Goal: Task Accomplishment & Management: Complete application form

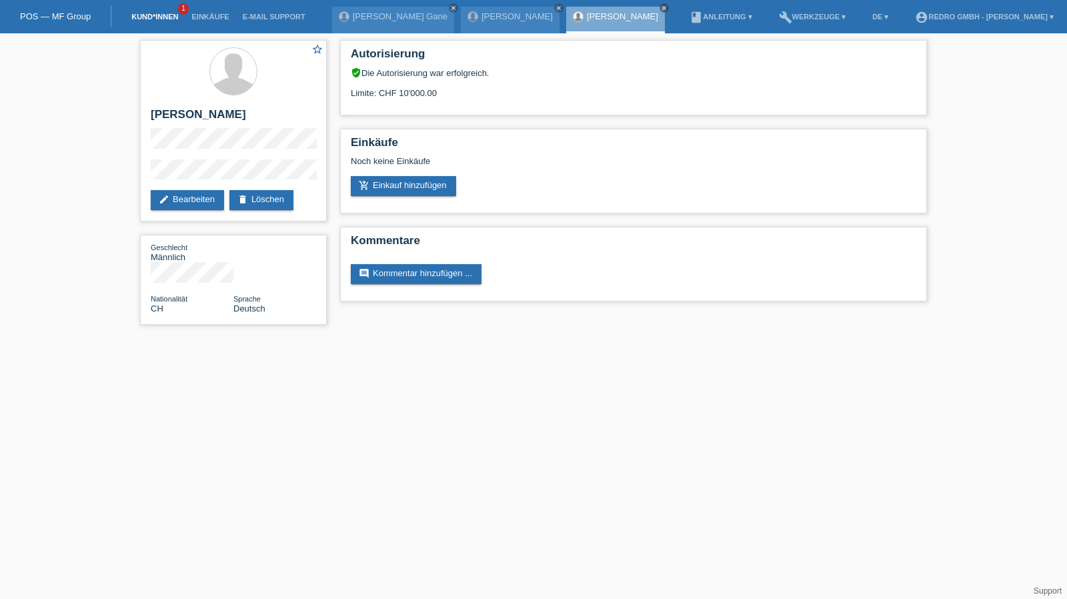
click at [157, 17] on link "Kund*innen" at bounding box center [155, 17] width 60 height 8
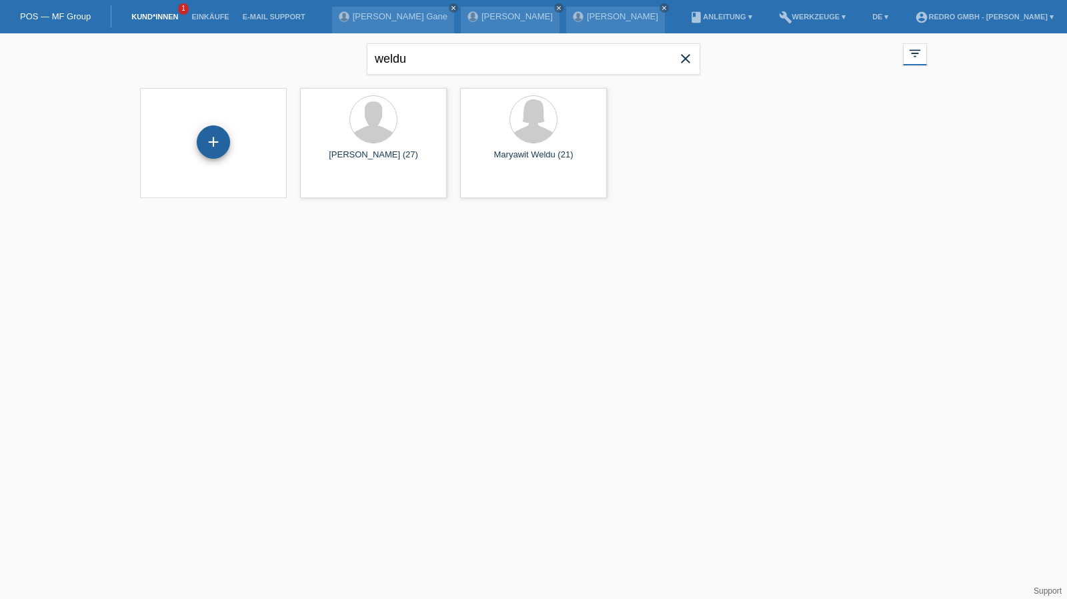
click at [213, 135] on div "+" at bounding box center [213, 142] width 32 height 23
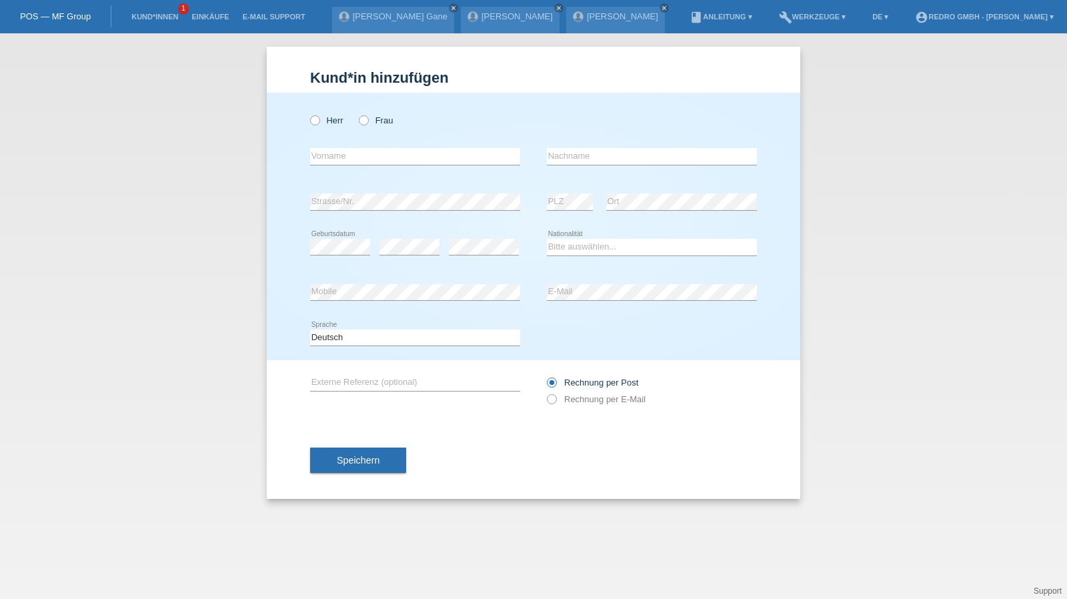
drag, startPoint x: 332, startPoint y: 122, endPoint x: 332, endPoint y: 139, distance: 17.3
click at [332, 122] on label "Herr" at bounding box center [326, 120] width 33 height 10
click at [319, 122] on input "Herr" at bounding box center [314, 119] width 9 height 9
radio input "true"
click at [334, 149] on input "text" at bounding box center [415, 156] width 210 height 17
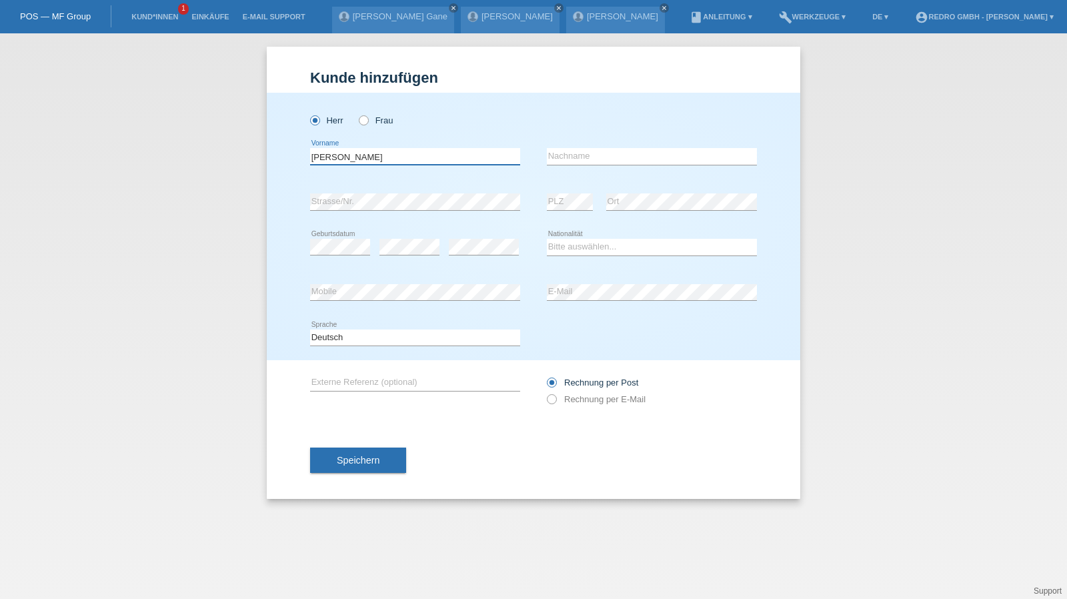
type input "[PERSON_NAME]"
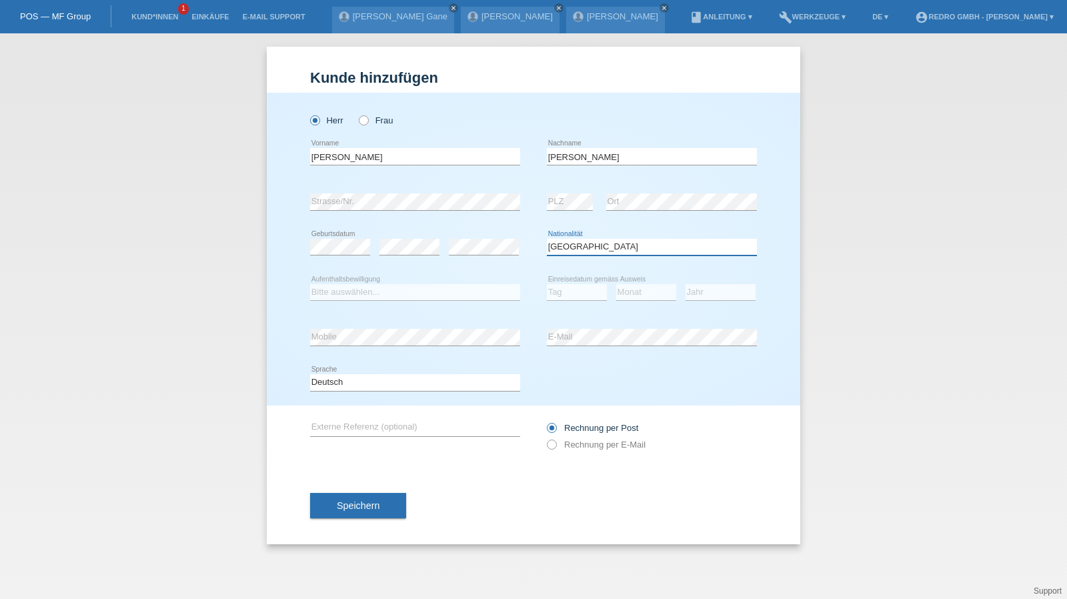
select select "PT"
select select "B"
select select "01"
select select "2020"
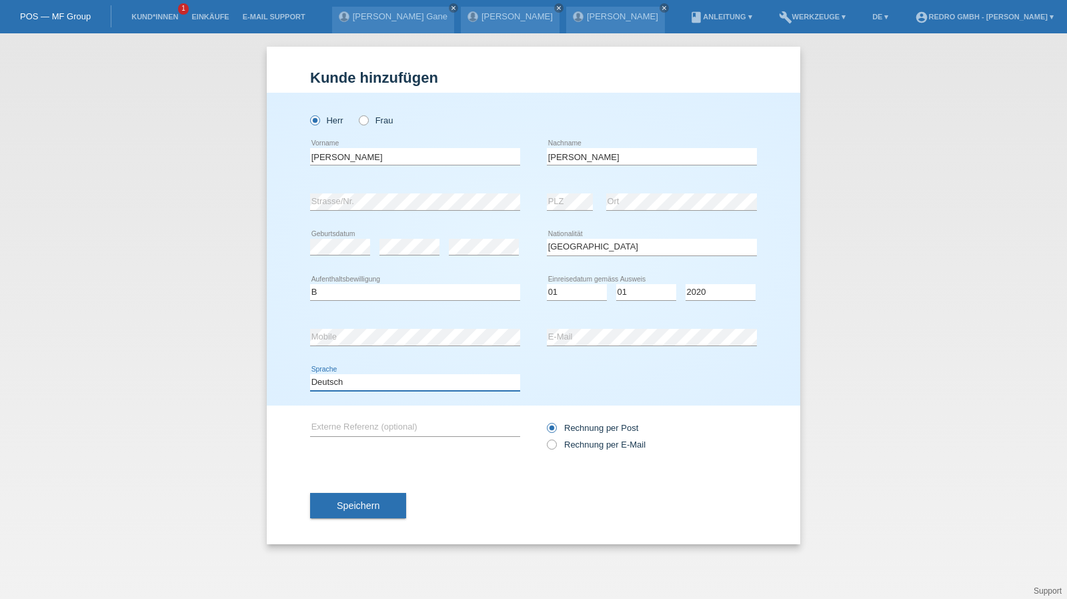
click at [343, 389] on select "Deutsch Français Italiano English" at bounding box center [415, 382] width 210 height 16
select select "fr"
click at [310, 374] on select "Deutsch Français Italiano English" at bounding box center [415, 382] width 210 height 16
click at [351, 498] on button "Speichern" at bounding box center [358, 505] width 96 height 25
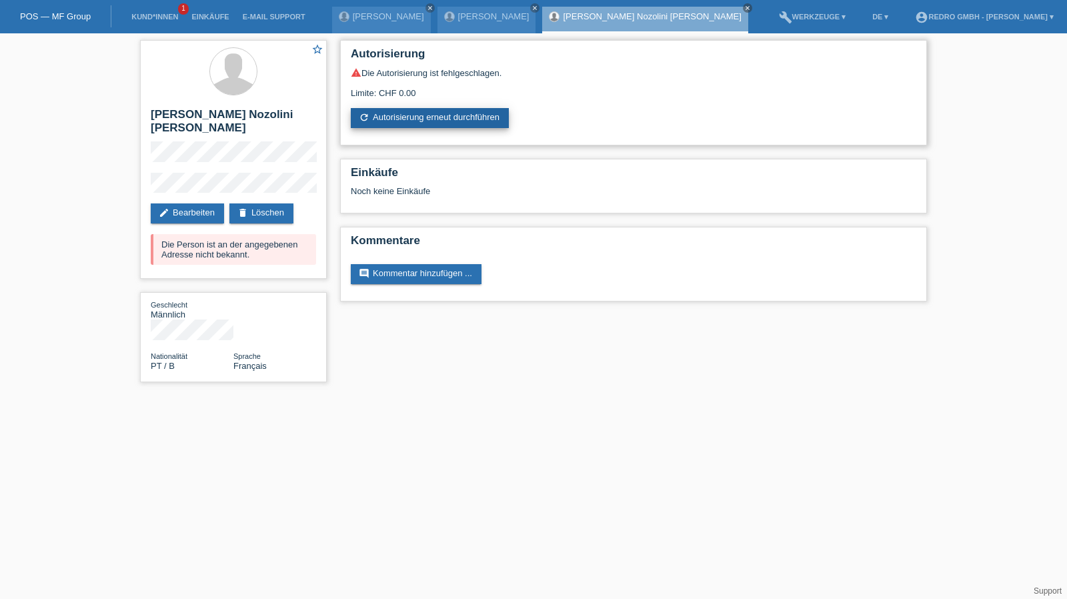
click at [378, 111] on link "refresh Autorisierung erneut durchführen" at bounding box center [430, 118] width 158 height 20
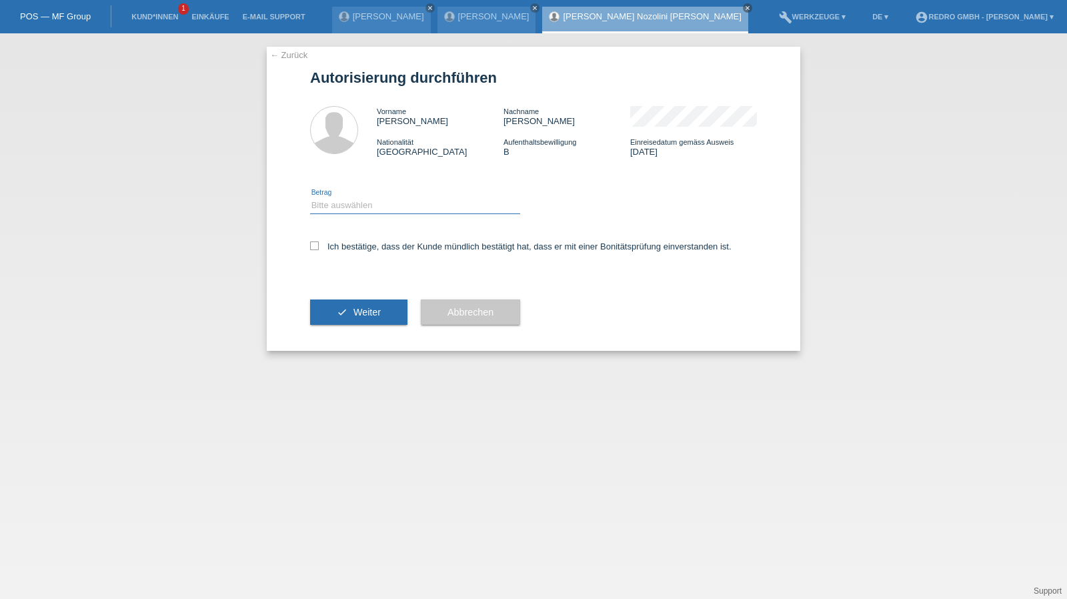
click at [350, 203] on select "Bitte auswählen CHF 1.00 - CHF 499.00 CHF 500.00 - CHF 1'999.00 CHF 2'000.00 - …" at bounding box center [415, 205] width 210 height 16
select select "1"
click at [310, 197] on select "Bitte auswählen CHF 1.00 - CHF 499.00 CHF 500.00 - CHF 1'999.00 CHF 2'000.00 - …" at bounding box center [415, 205] width 210 height 16
click at [342, 246] on label "Ich bestätige, dass der Kunde mündlich bestätigt hat, dass er mit einer Bonität…" at bounding box center [521, 247] width 422 height 10
click at [319, 246] on input "Ich bestätige, dass der Kunde mündlich bestätigt hat, dass er mit einer Bonität…" at bounding box center [314, 246] width 9 height 9
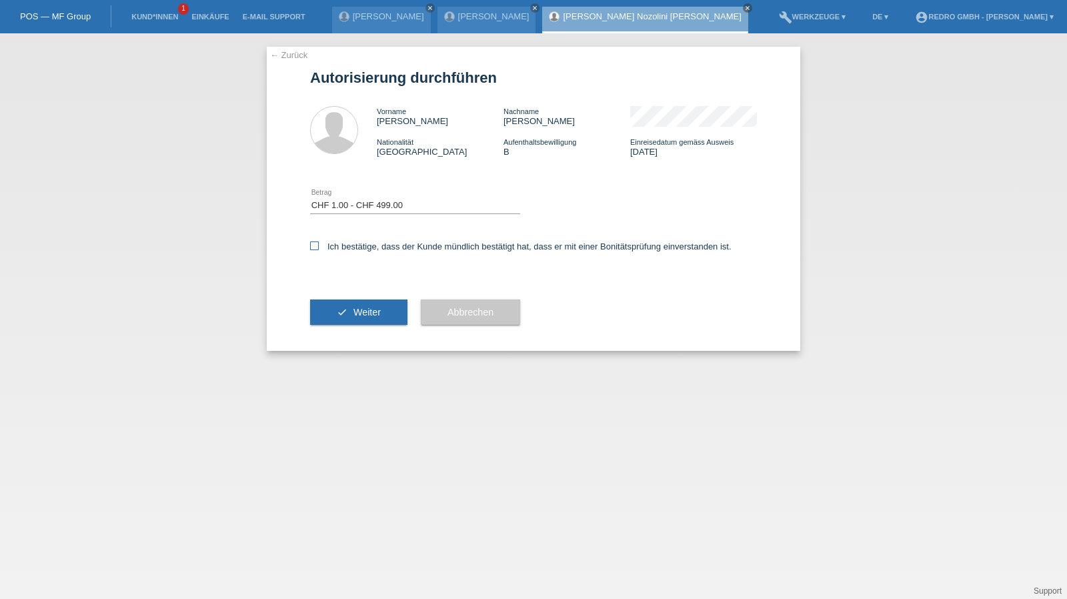
checkbox input "true"
click at [340, 314] on icon "check" at bounding box center [342, 312] width 11 height 11
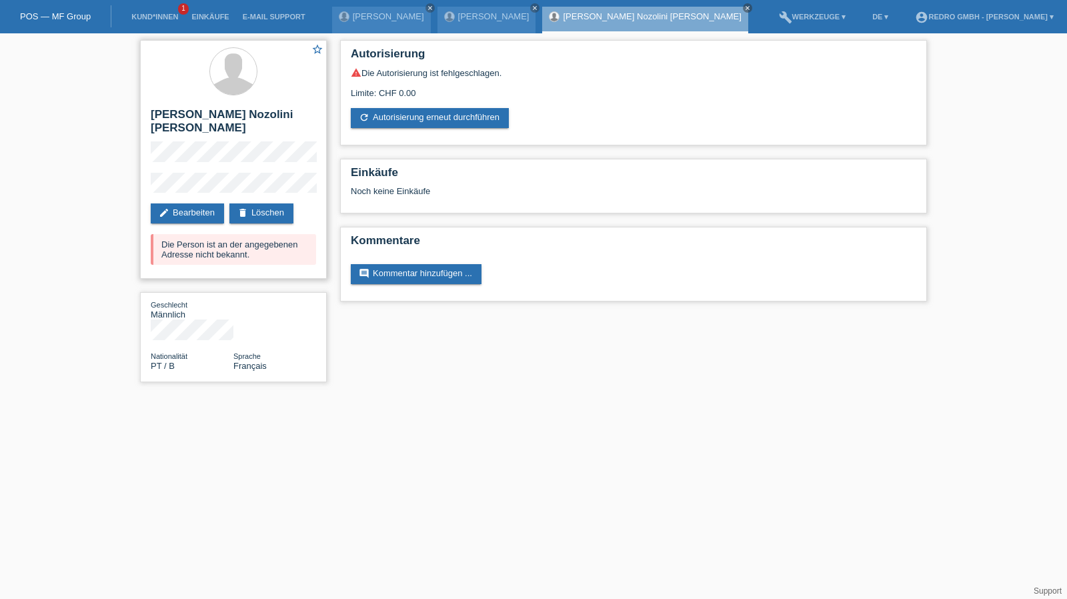
click at [216, 115] on h2 "[PERSON_NAME] Nozolini [PERSON_NAME]" at bounding box center [233, 124] width 165 height 33
copy div "[PERSON_NAME] Nozolini [PERSON_NAME]"
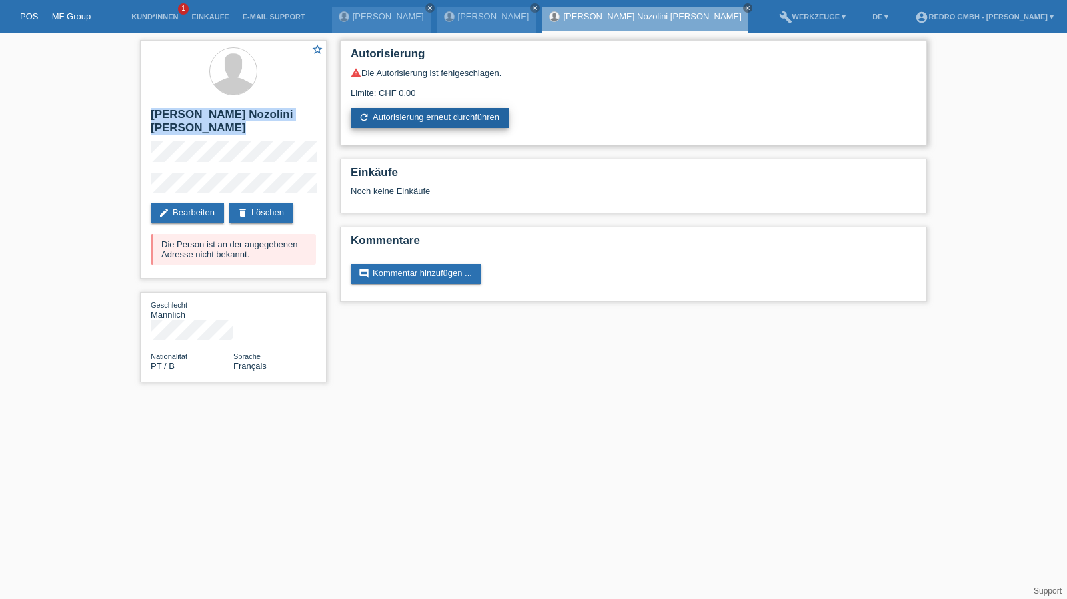
click at [379, 119] on link "refresh Autorisierung erneut durchführen" at bounding box center [430, 118] width 158 height 20
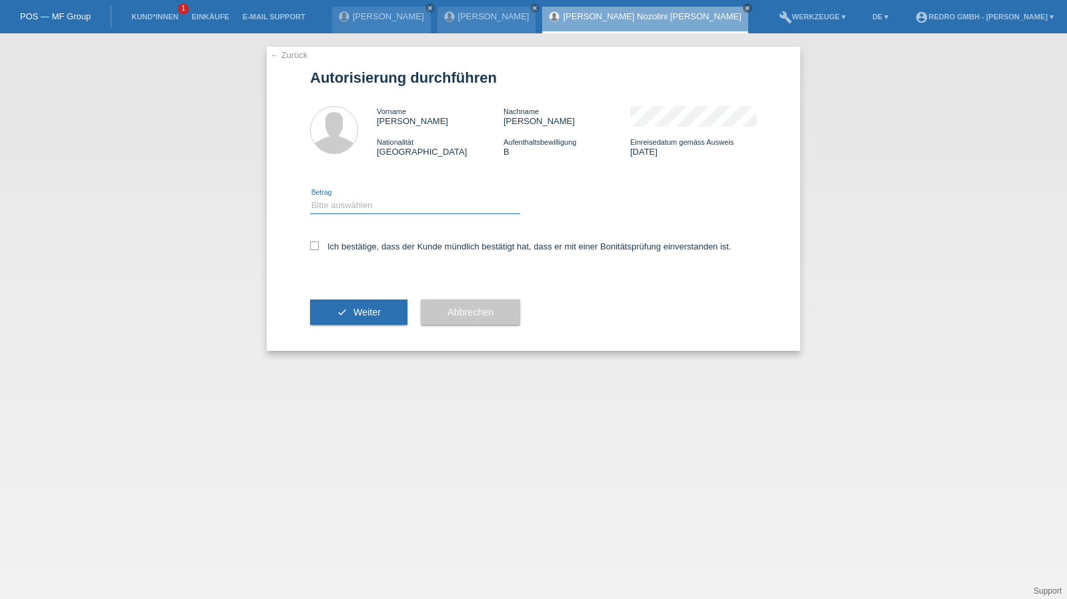
drag, startPoint x: 378, startPoint y: 203, endPoint x: 377, endPoint y: 213, distance: 9.4
click at [378, 203] on select "Bitte auswählen CHF 1.00 - CHF 499.00 CHF 500.00 - CHF 1'999.00 CHF 2'000.00 - …" at bounding box center [415, 205] width 210 height 16
select select "1"
click at [310, 197] on select "Bitte auswählen CHF 1.00 - CHF 499.00 CHF 500.00 - CHF 1'999.00 CHF 2'000.00 - …" at bounding box center [415, 205] width 210 height 16
click at [348, 256] on div "Ich bestätige, dass der Kunde mündlich bestätigt hat, dass er mit einer Bonität…" at bounding box center [533, 250] width 447 height 45
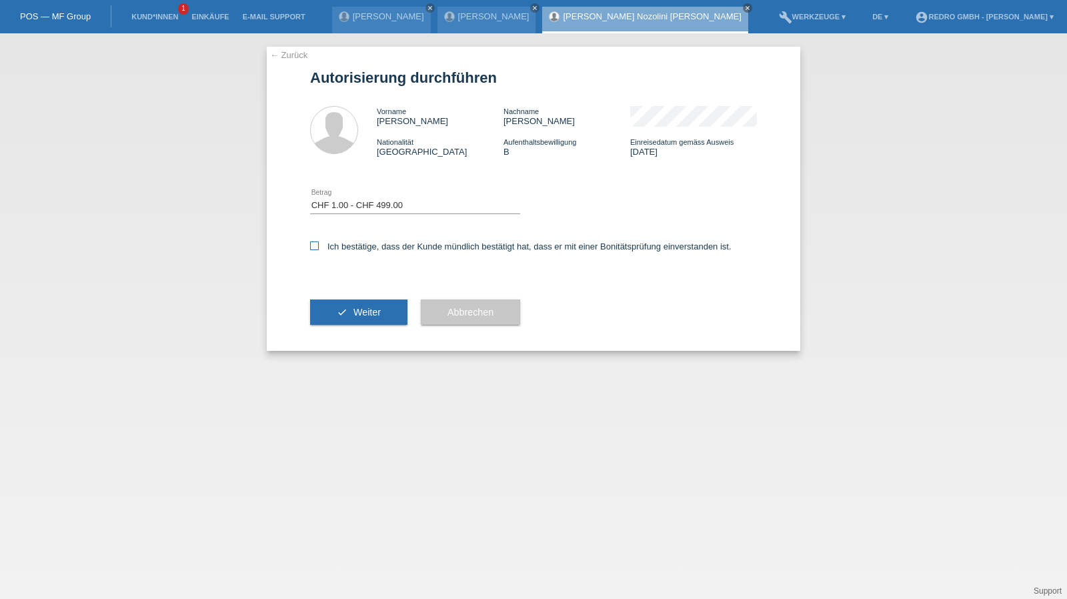
click at [349, 246] on label "Ich bestätige, dass der Kunde mündlich bestätigt hat, dass er mit einer Bonität…" at bounding box center [521, 247] width 422 height 10
click at [319, 246] on input "Ich bestätige, dass der Kunde mündlich bestätigt hat, dass er mit einer Bonität…" at bounding box center [314, 246] width 9 height 9
checkbox input "true"
click at [336, 303] on button "check Weiter" at bounding box center [358, 312] width 97 height 25
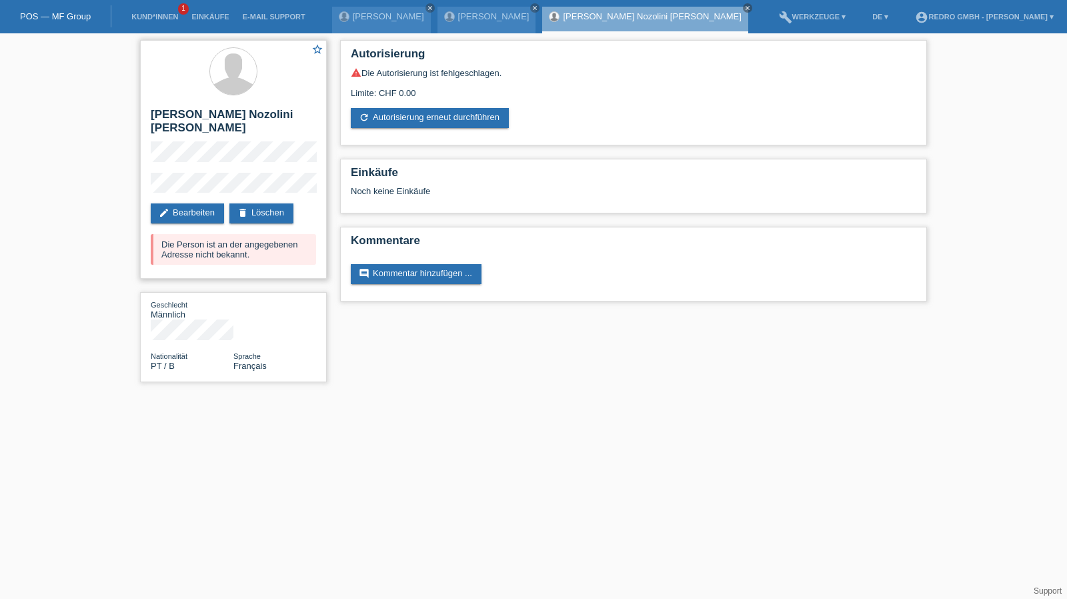
click at [147, 176] on div "star_border [PERSON_NAME] Nozolini [PERSON_NAME] edit Bearbeiten delete Löschen…" at bounding box center [233, 159] width 187 height 239
click at [130, 12] on li "Kund*innen 1" at bounding box center [155, 17] width 60 height 34
click at [130, 15] on link "Kund*innen" at bounding box center [155, 17] width 60 height 8
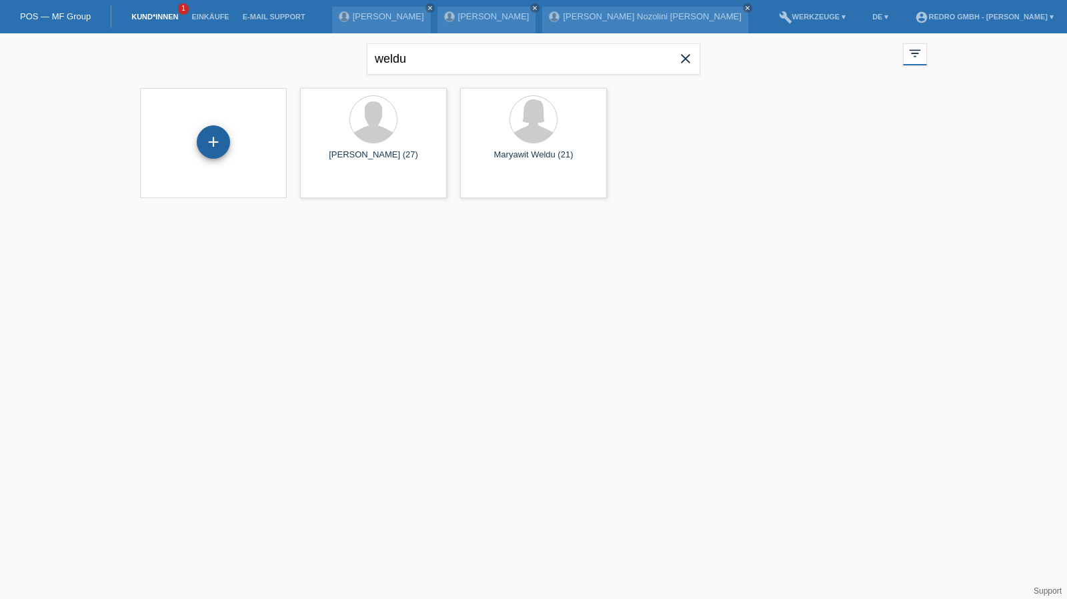
click at [216, 135] on div "+" at bounding box center [213, 141] width 33 height 33
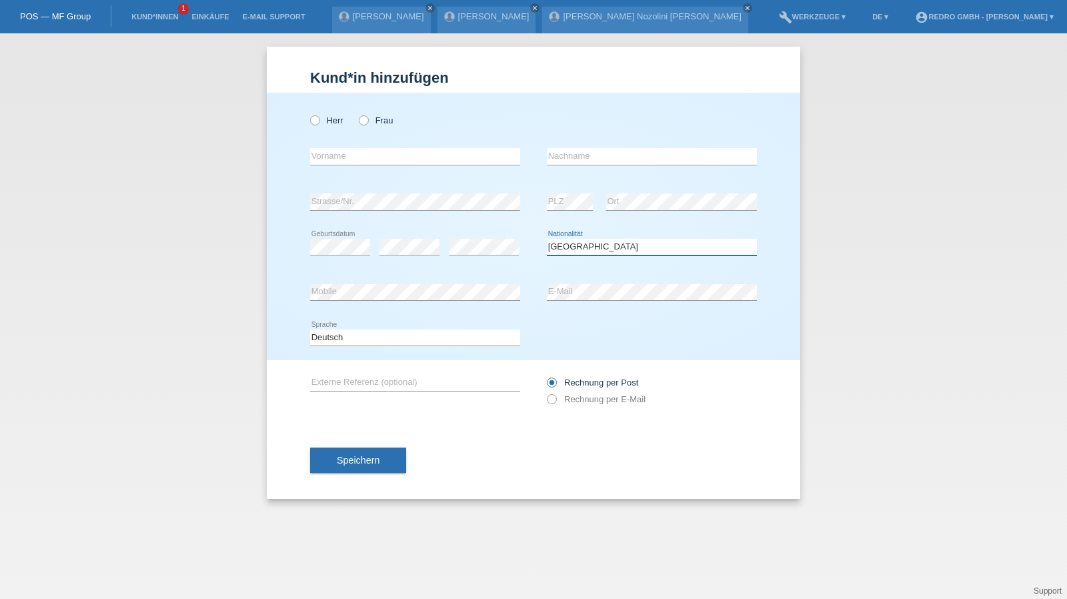
click at [584, 249] on select "Bitte auswählen... Schweiz Deutschland Liechtenstein Österreich ------------ Af…" at bounding box center [652, 247] width 210 height 16
select select "TH"
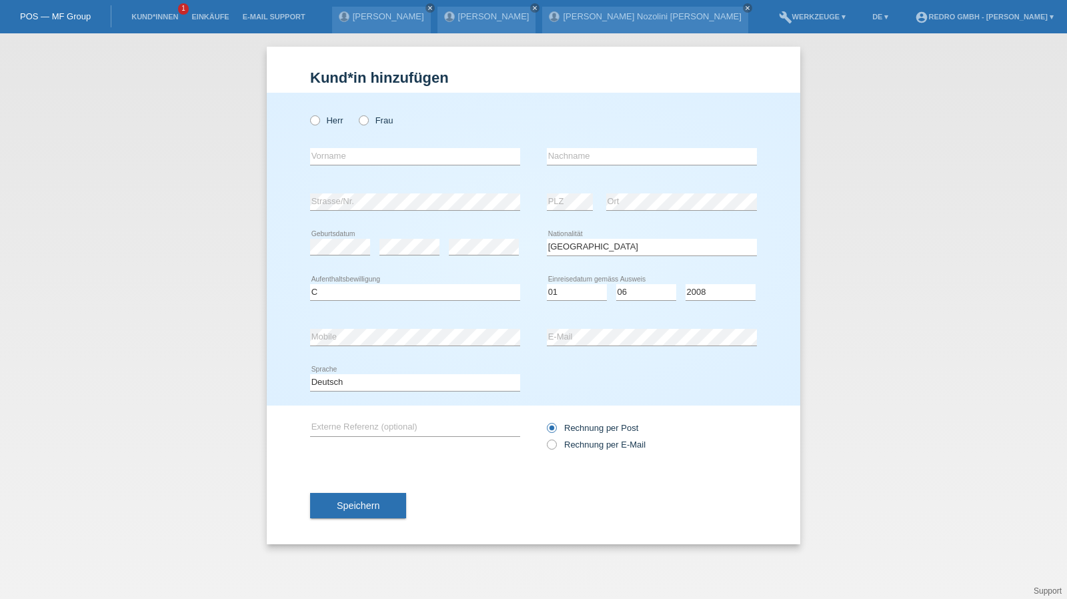
click at [889, 246] on div "Kund*in hinzufügen Kunde hinzufügen Kundin hinzufügen Herr Frau error Vorname e…" at bounding box center [533, 316] width 1067 height 566
click at [643, 144] on div "error Nachname" at bounding box center [652, 156] width 210 height 45
click at [639, 150] on input "text" at bounding box center [652, 156] width 210 height 17
type input "[PERSON_NAME]"
click at [362, 500] on span "Speichern" at bounding box center [358, 505] width 43 height 11
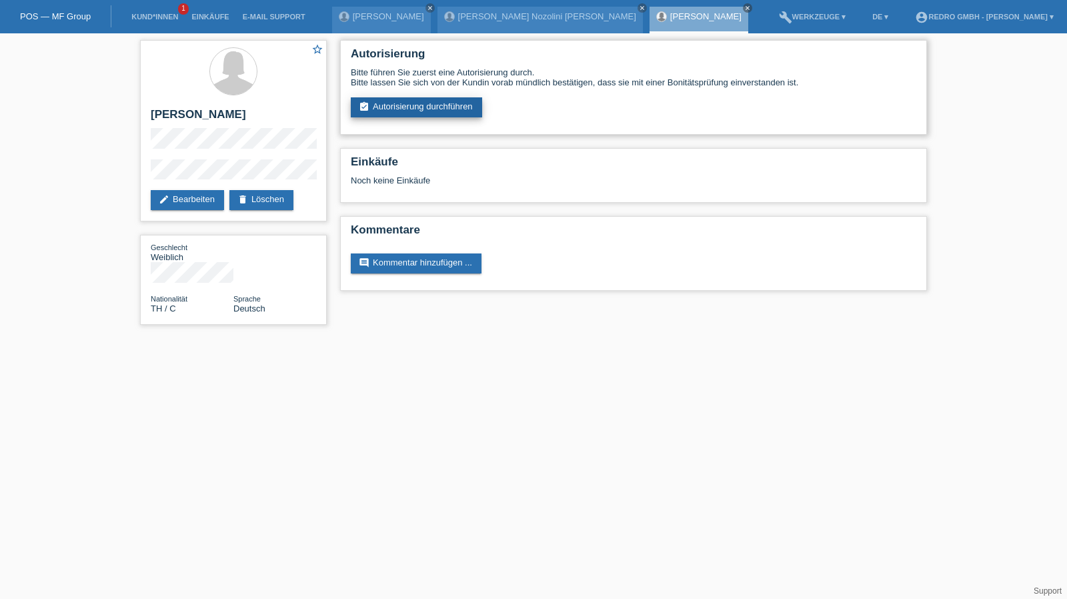
click at [460, 105] on link "assignment_turned_in Autorisierung durchführen" at bounding box center [416, 107] width 131 height 20
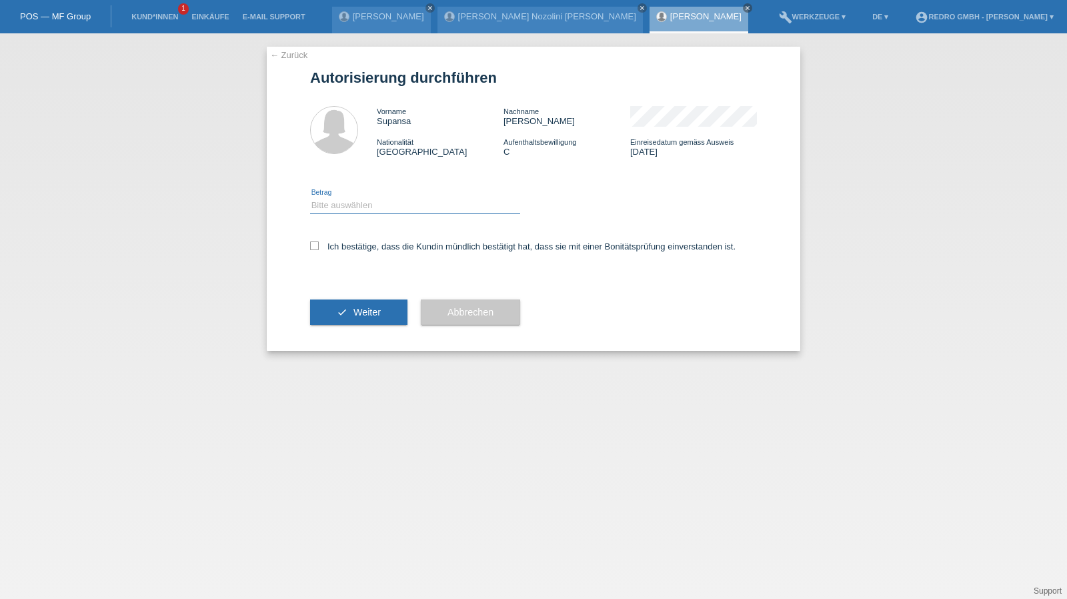
click at [367, 207] on select "Bitte auswählen CHF 1.00 - CHF 499.00 CHF 500.00 - CHF 1'999.00 CHF 2'000.00 - …" at bounding box center [415, 205] width 210 height 16
select select "1"
click at [310, 197] on select "Bitte auswählen CHF 1.00 - CHF 499.00 CHF 500.00 - CHF 1'999.00 CHF 2'000.00 - …" at bounding box center [415, 205] width 210 height 16
click at [348, 250] on label "Ich bestätige, dass die Kundin mündlich bestätigt hat, dass sie mit einer Bonit…" at bounding box center [523, 247] width 426 height 10
click at [319, 250] on input "Ich bestätige, dass die Kundin mündlich bestätigt hat, dass sie mit einer Bonit…" at bounding box center [314, 246] width 9 height 9
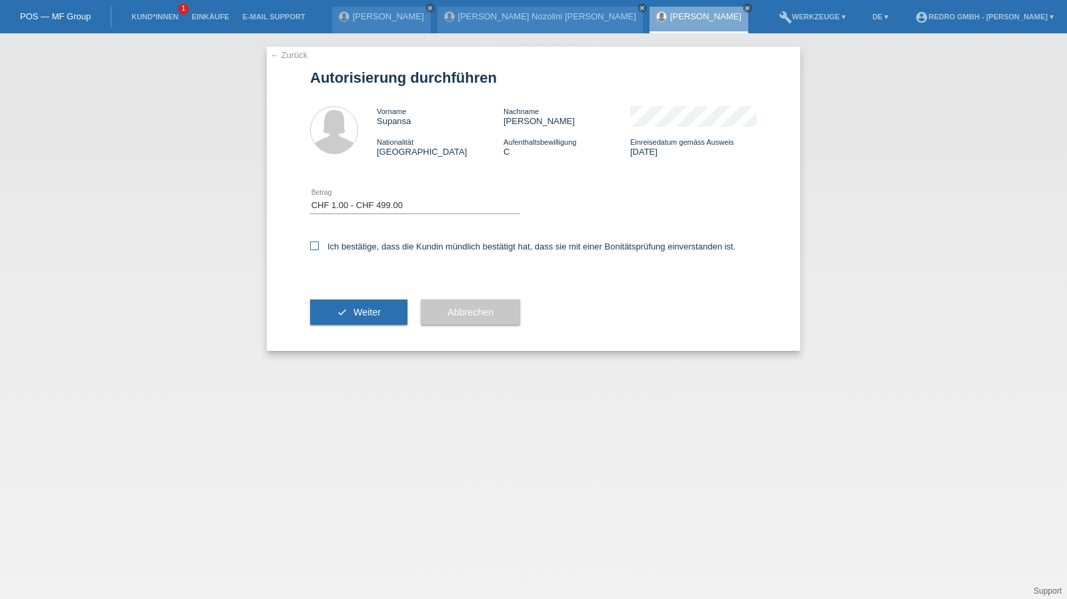
checkbox input "true"
click at [344, 320] on button "check Weiter" at bounding box center [358, 312] width 97 height 25
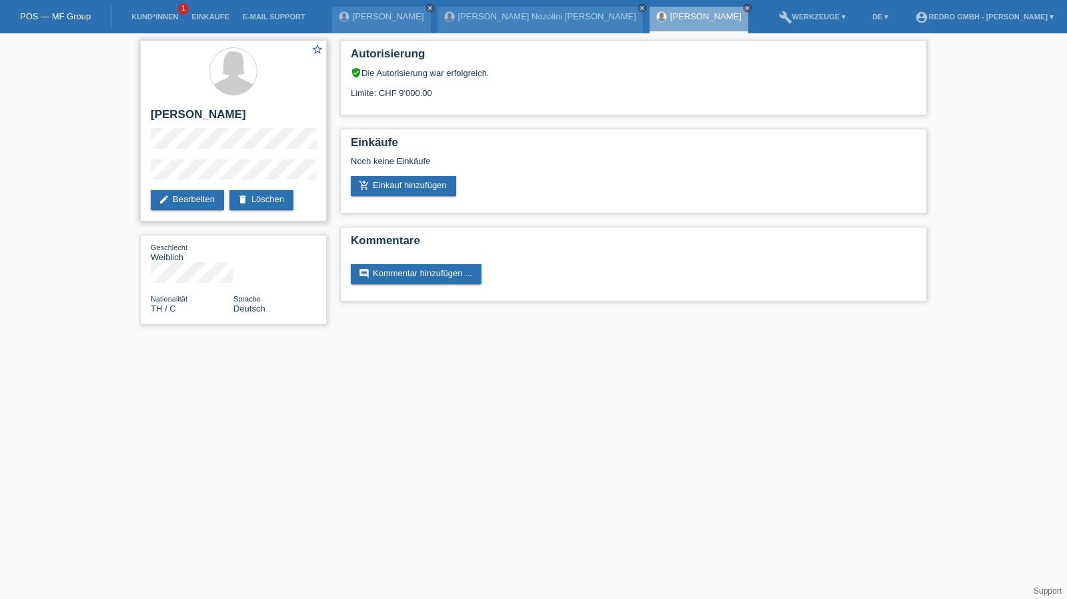
click at [208, 113] on h2 "[PERSON_NAME]" at bounding box center [233, 118] width 165 height 20
copy div "[PERSON_NAME]"
click at [139, 170] on div "star_border [PERSON_NAME] edit Bearbeiten delete Löschen Geschlecht Weiblich Na…" at bounding box center [233, 185] width 200 height 305
